Goal: Task Accomplishment & Management: Complete application form

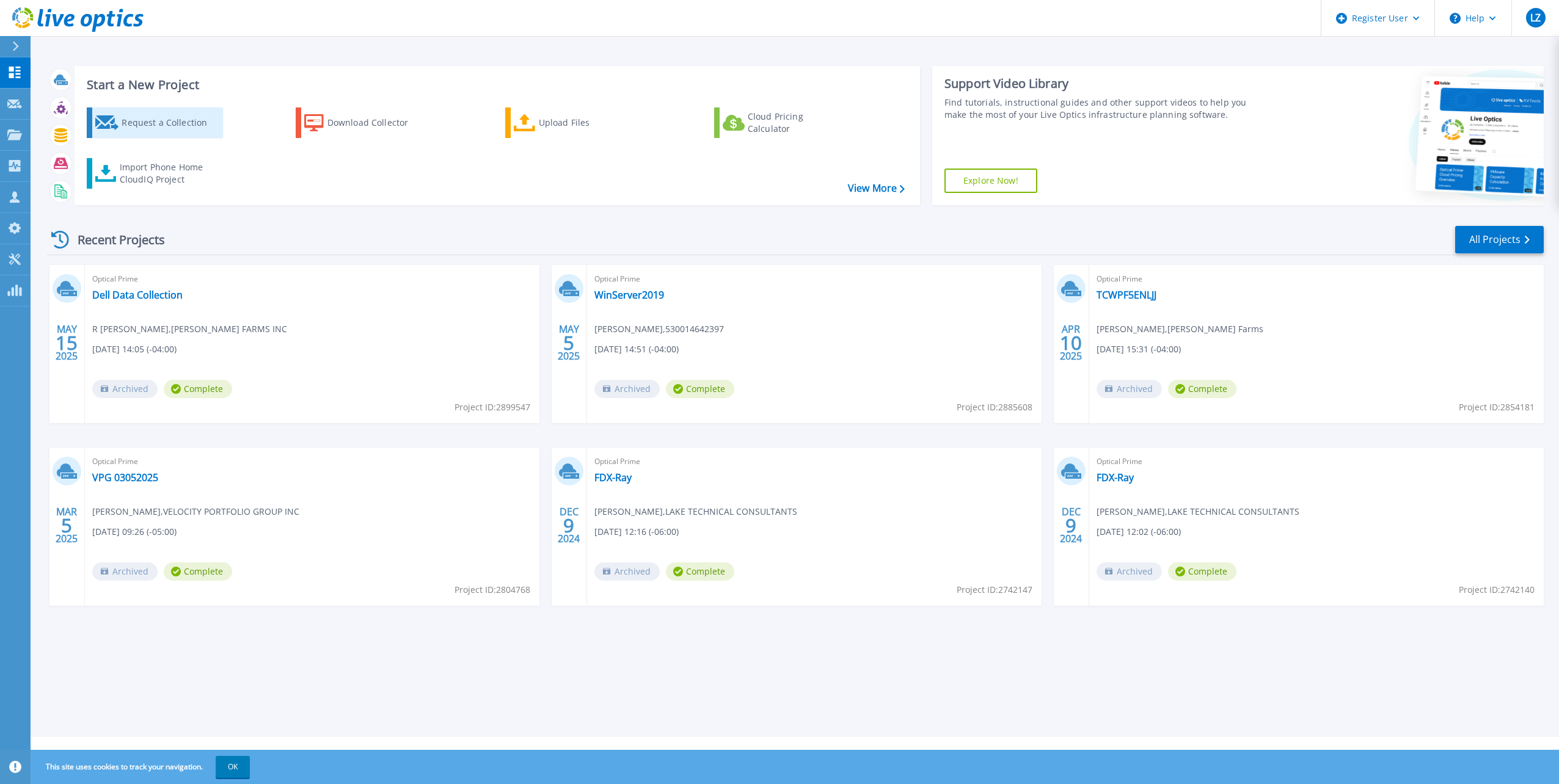
click at [102, 121] on icon at bounding box center [107, 122] width 24 height 14
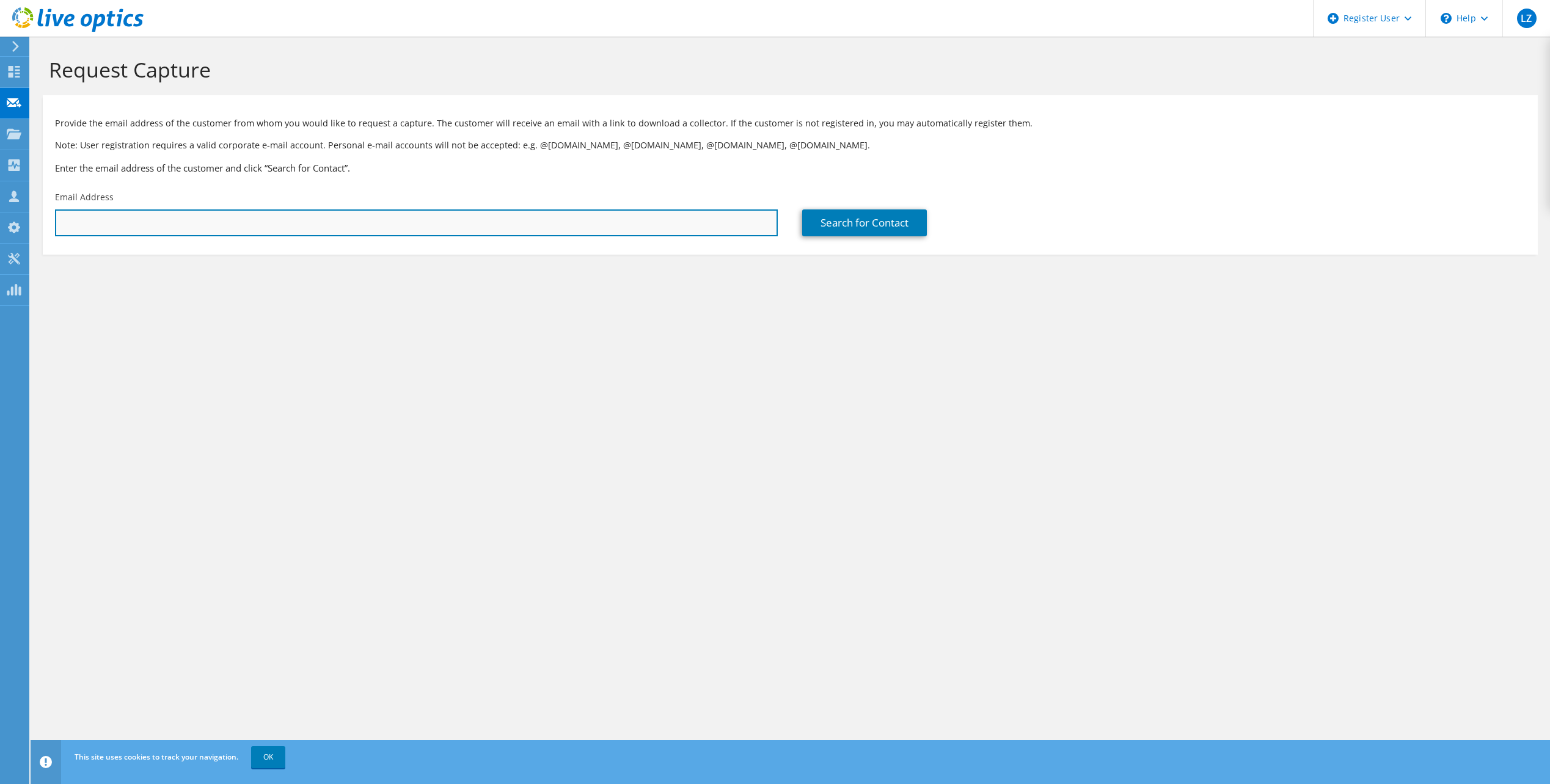
click at [556, 230] on input "text" at bounding box center [416, 222] width 722 height 27
paste input "mark.romer@theseam.com"
type input "mark.romer@theseam.com"
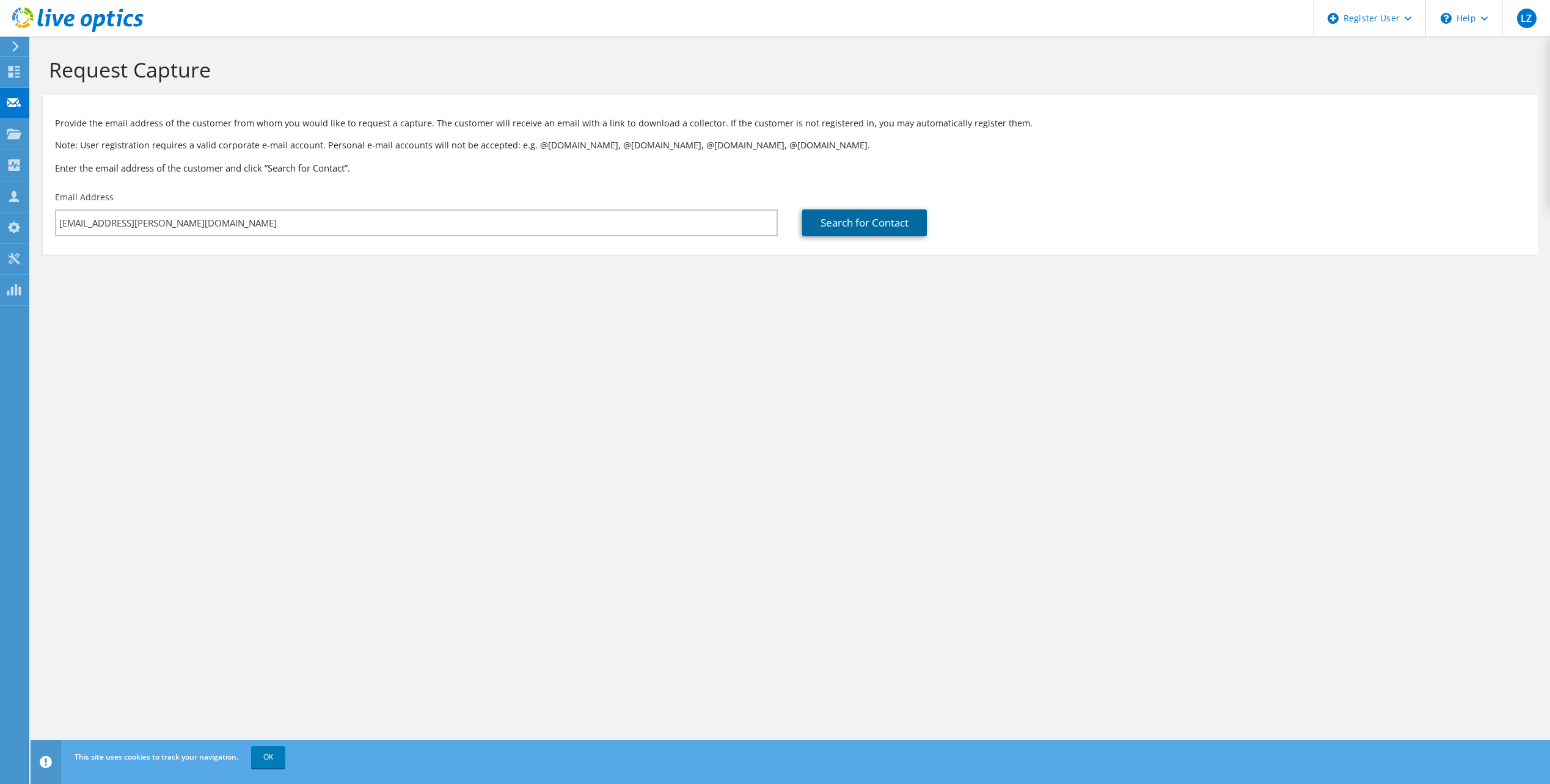
click at [907, 234] on link "Search for Contact" at bounding box center [864, 222] width 124 height 27
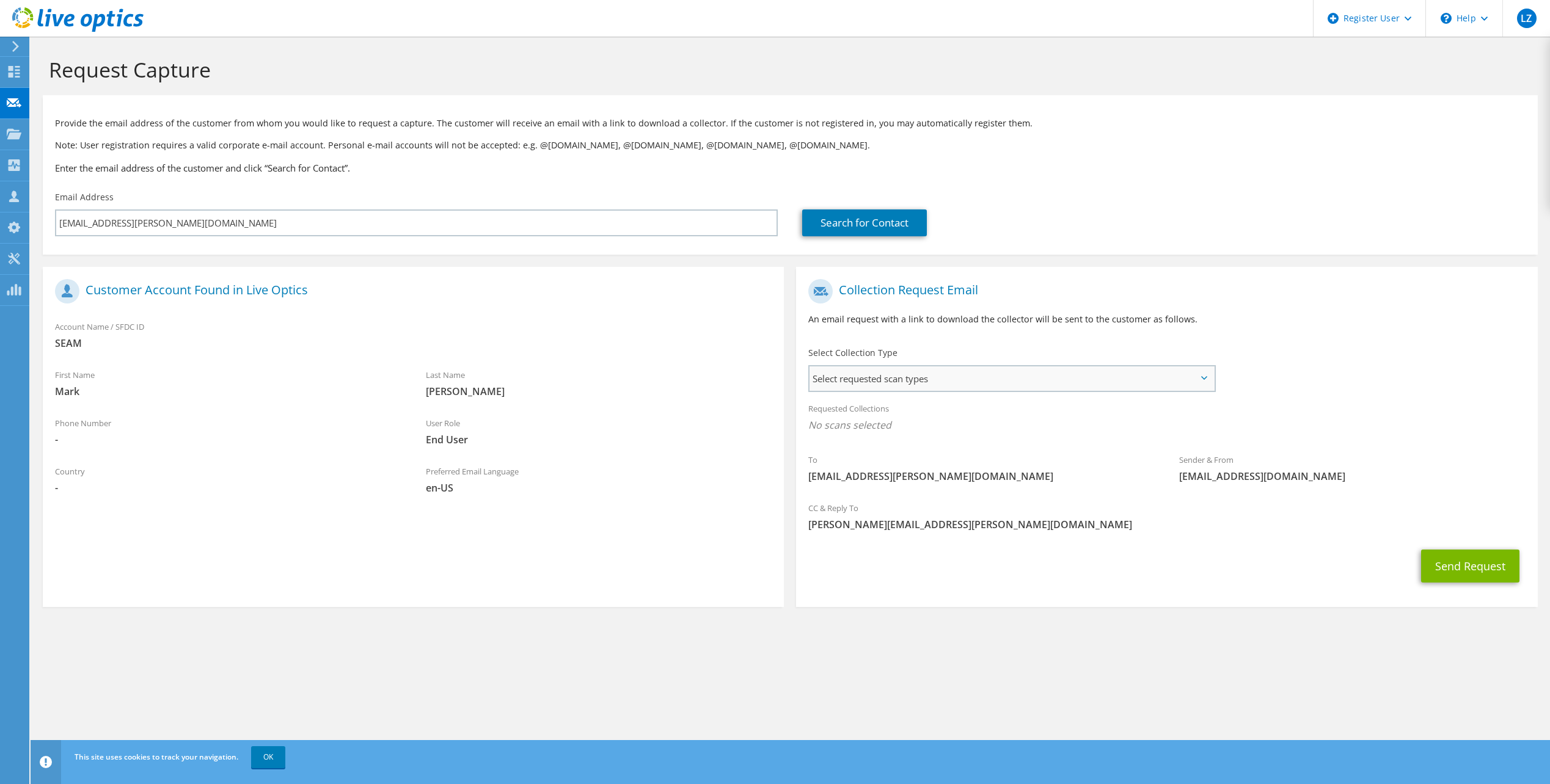
drag, startPoint x: 1102, startPoint y: 375, endPoint x: 1060, endPoint y: 403, distance: 50.5
click at [1102, 375] on span "Select requested scan types" at bounding box center [1011, 378] width 404 height 24
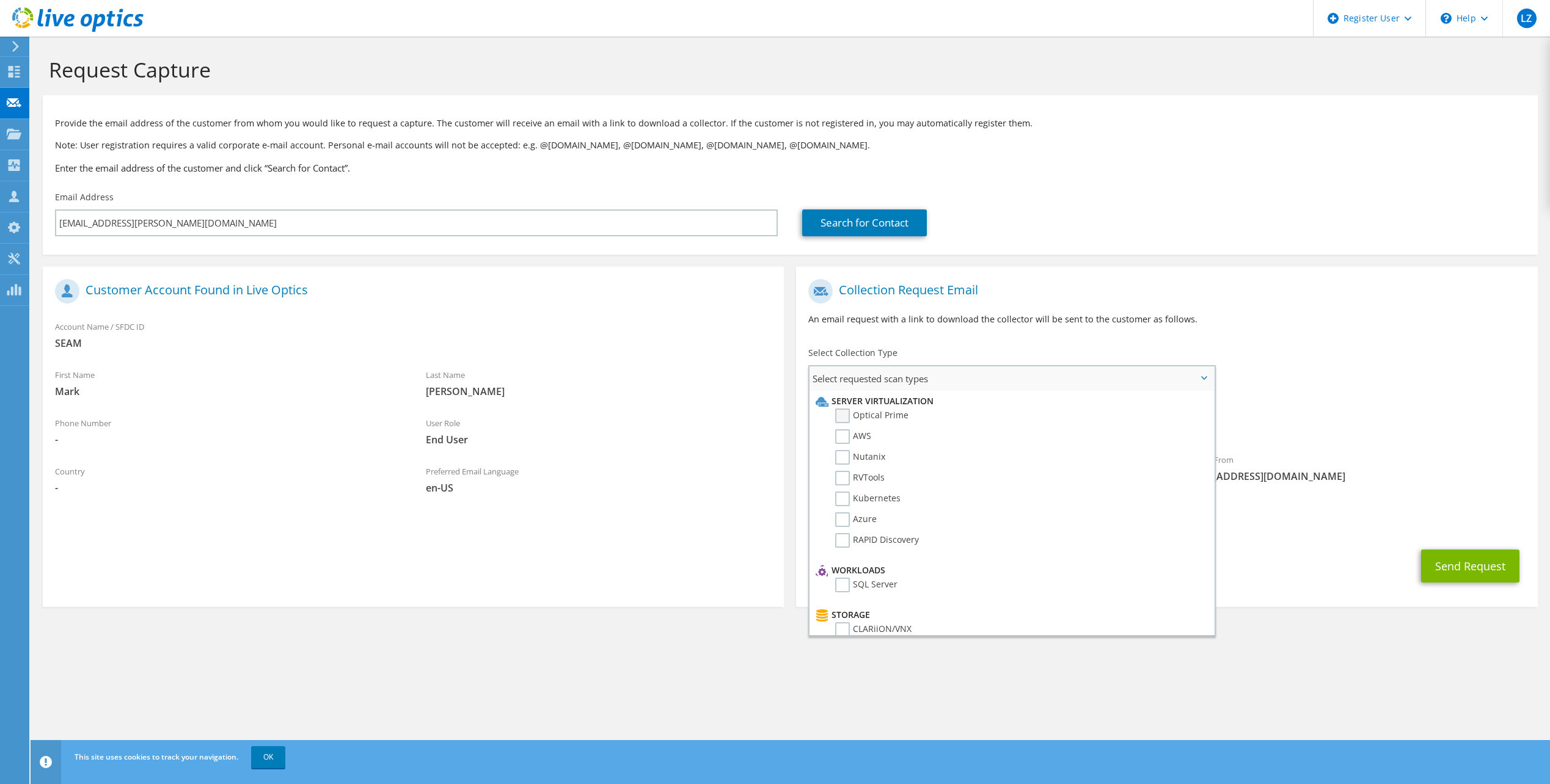
click at [842, 415] on label "Optical Prime" at bounding box center [872, 416] width 74 height 14
click at [0, 0] on input "Optical Prime" at bounding box center [0, 0] width 0 height 0
click at [1453, 572] on button "Send Request" at bounding box center [1470, 569] width 99 height 33
